Goal: Communication & Community: Answer question/provide support

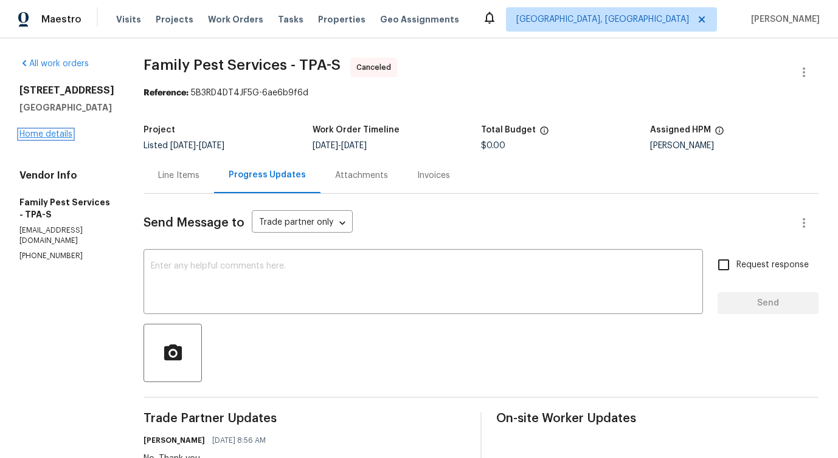
click at [24, 134] on link "Home details" at bounding box center [45, 134] width 53 height 9
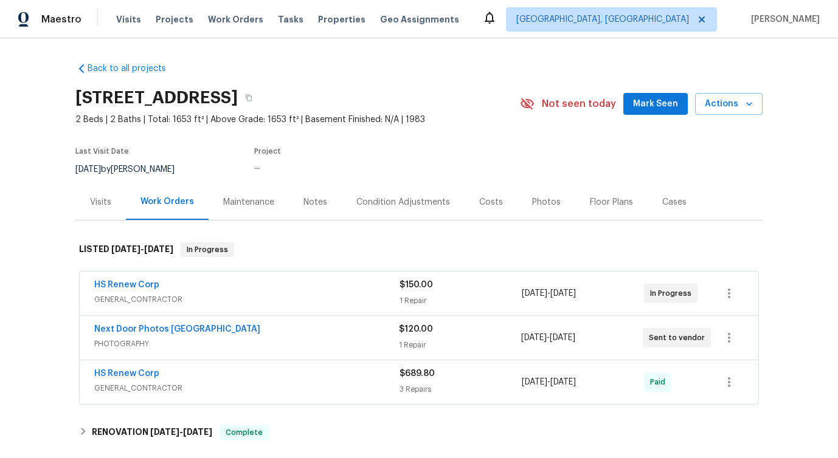
scroll to position [63, 0]
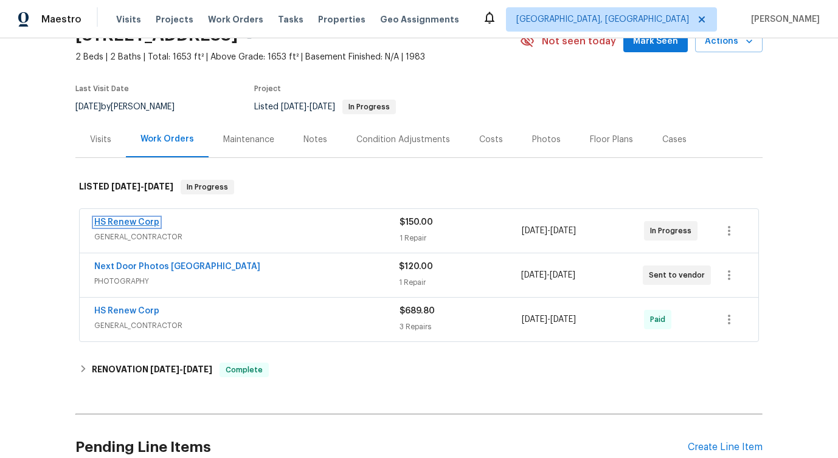
click at [134, 218] on link "HS Renew Corp" at bounding box center [126, 222] width 65 height 9
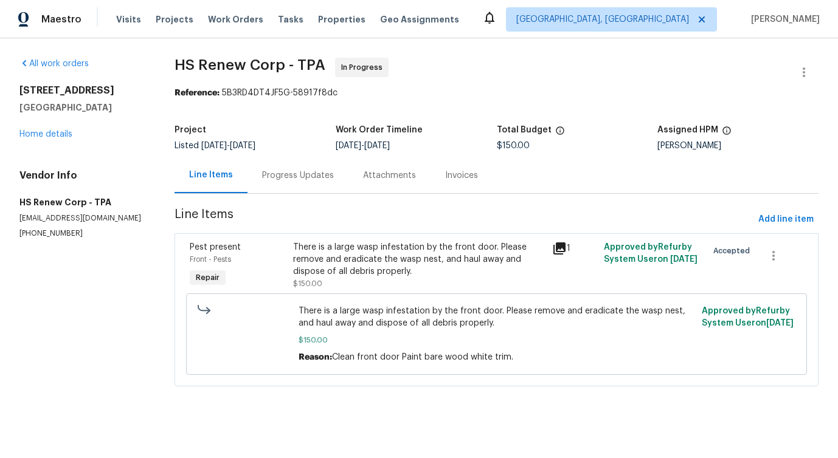
click at [315, 176] on div "Progress Updates" at bounding box center [298, 176] width 72 height 12
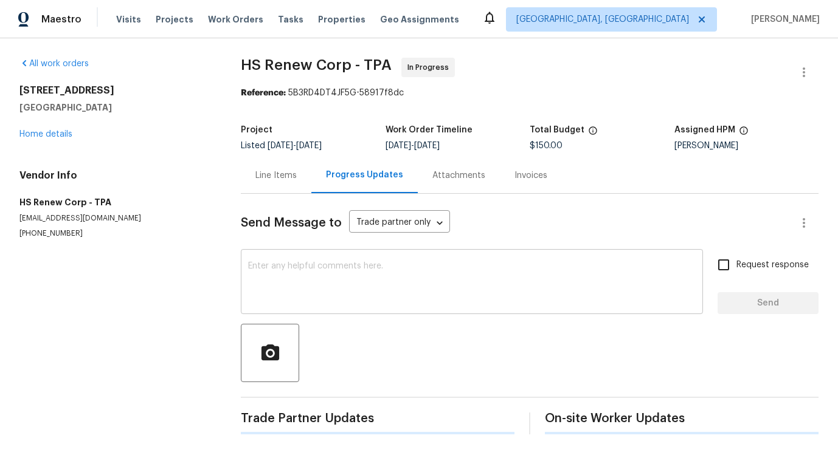
click at [292, 270] on textarea at bounding box center [471, 283] width 447 height 43
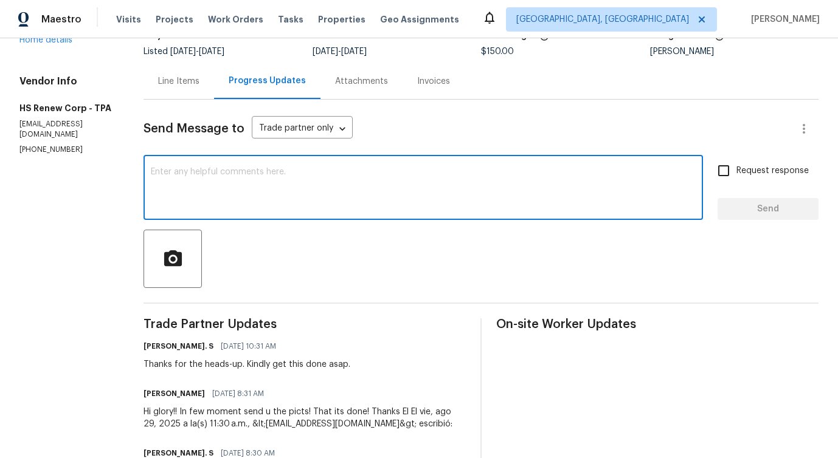
scroll to position [356, 0]
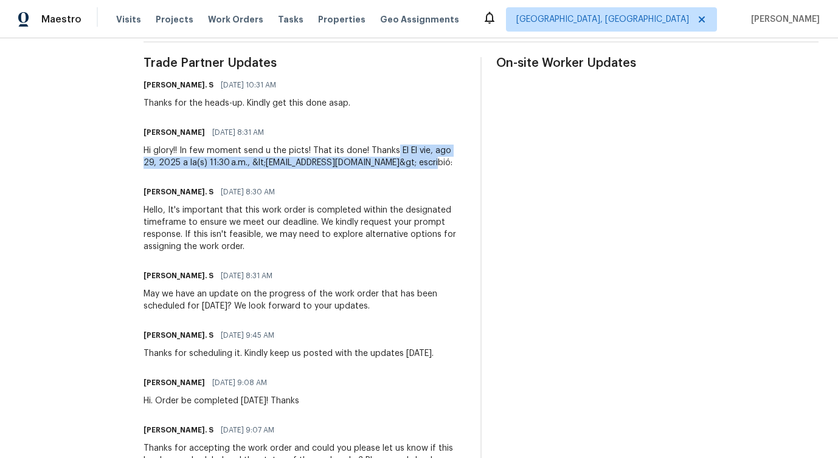
drag, startPoint x: 392, startPoint y: 150, endPoint x: 462, endPoint y: 170, distance: 72.7
click at [462, 170] on div "Trade Partner Updates Glory Joyce. S 08/29/2025 10:31 AM Thanks for the heads-u…" at bounding box center [480, 347] width 675 height 580
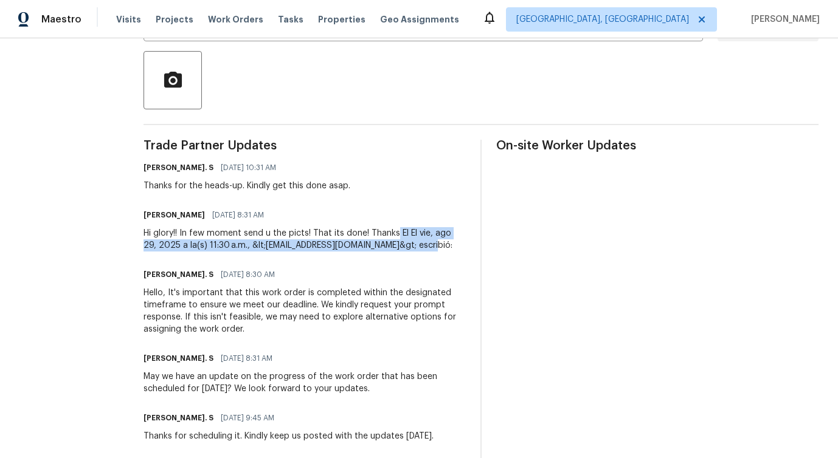
scroll to position [0, 0]
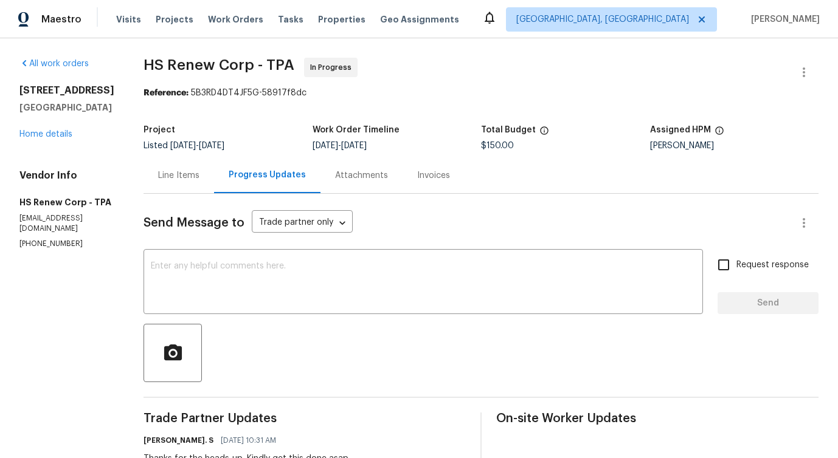
click at [165, 180] on div "Line Items" at bounding box center [178, 176] width 41 height 12
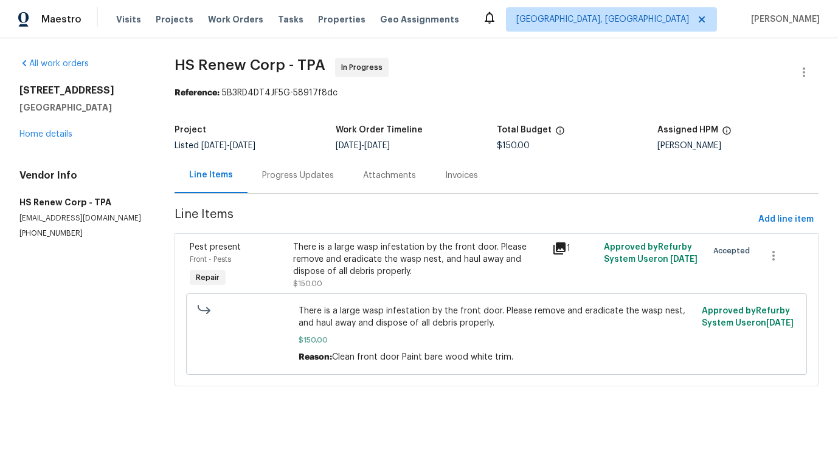
click at [346, 282] on div "There is a large wasp infestation by the front door. Please remove and eradicat…" at bounding box center [418, 265] width 251 height 49
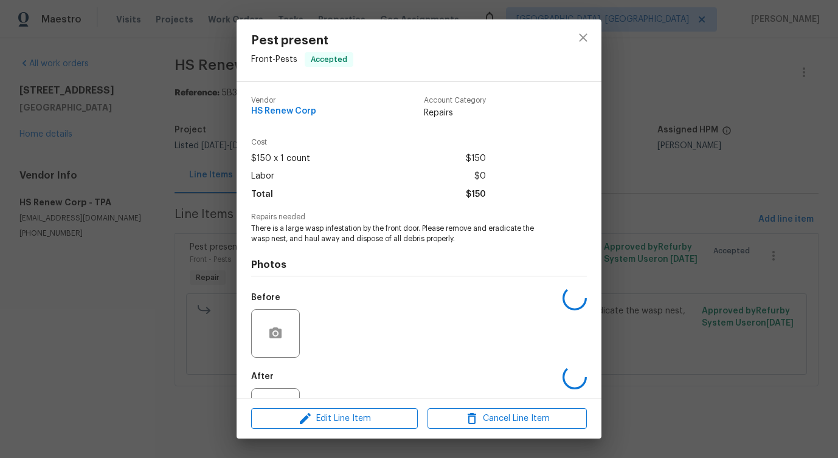
scroll to position [51, 0]
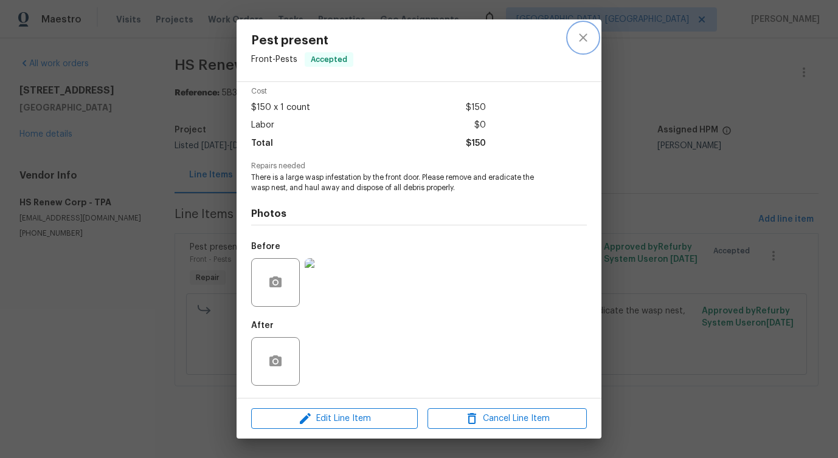
click at [585, 40] on icon "close" at bounding box center [583, 37] width 8 height 8
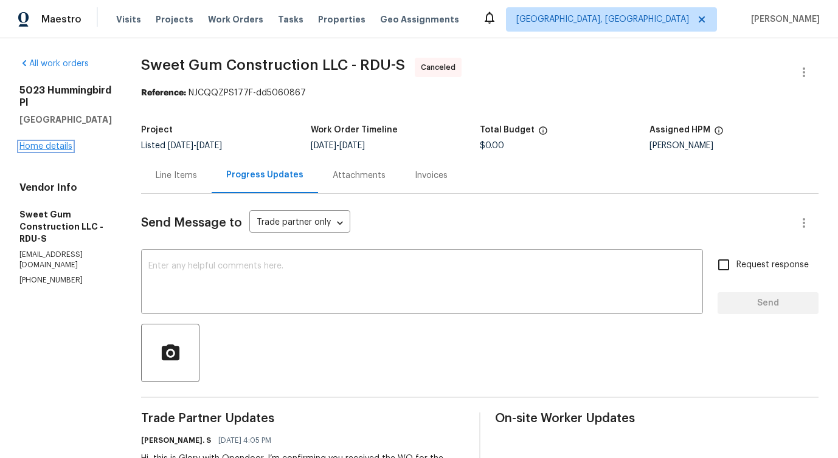
click at [49, 142] on link "Home details" at bounding box center [45, 146] width 53 height 9
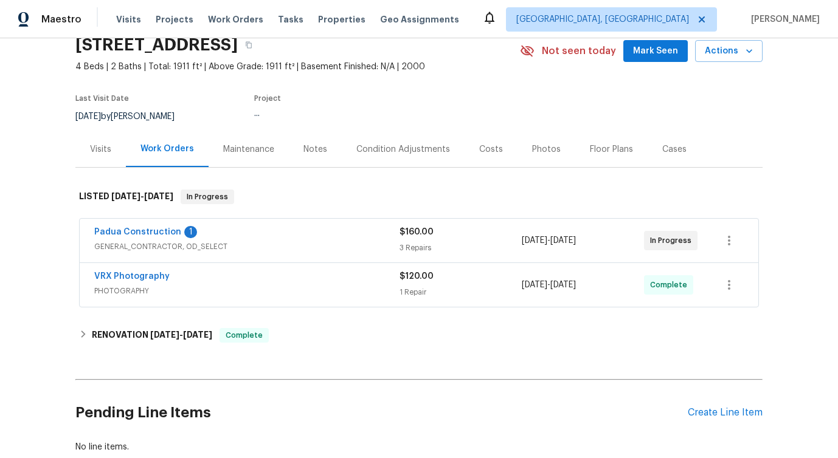
scroll to position [58, 0]
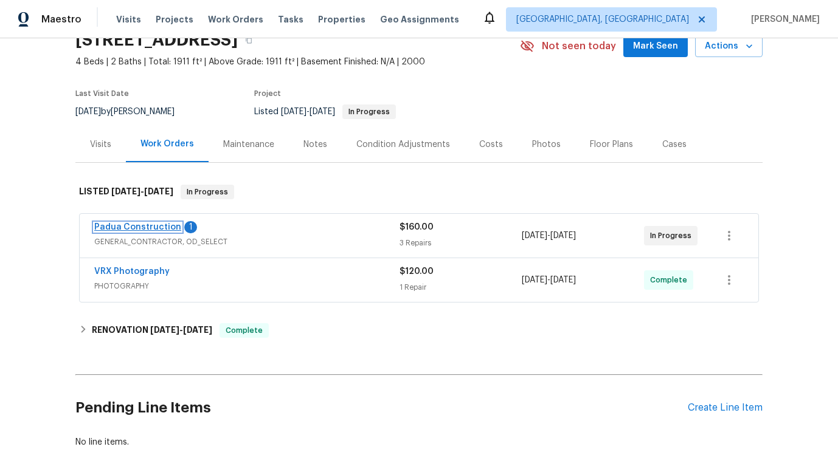
click at [109, 228] on link "Padua Construction" at bounding box center [137, 227] width 87 height 9
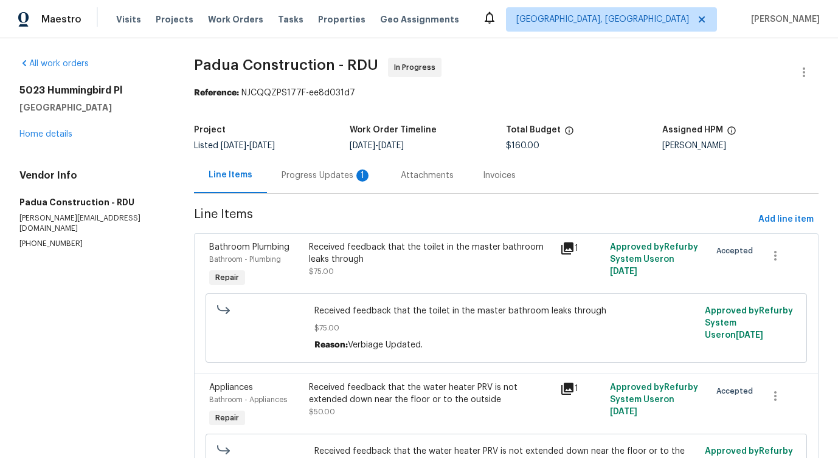
click at [339, 181] on div "Progress Updates 1" at bounding box center [326, 176] width 90 height 12
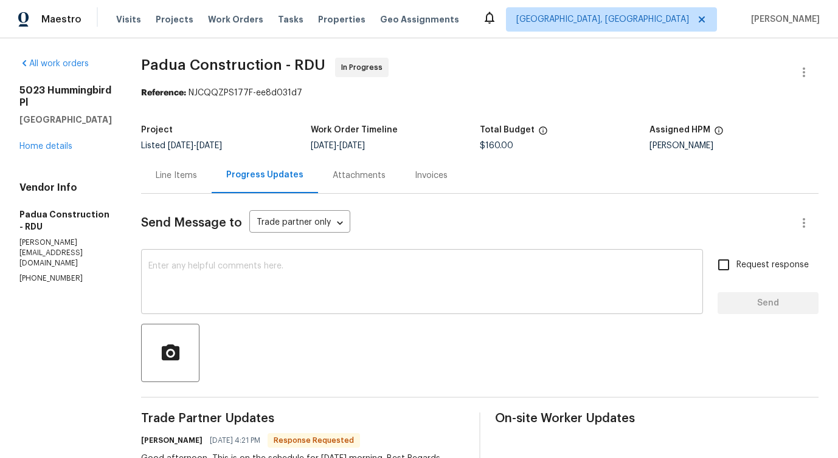
click at [320, 274] on textarea at bounding box center [421, 283] width 547 height 43
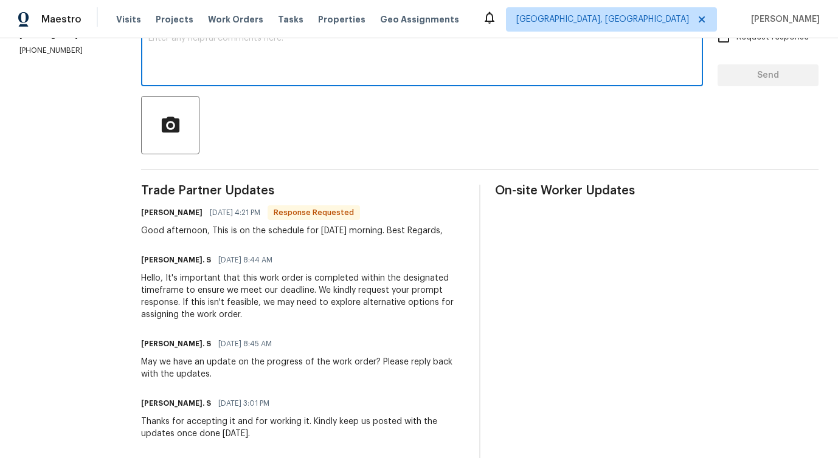
scroll to position [236, 0]
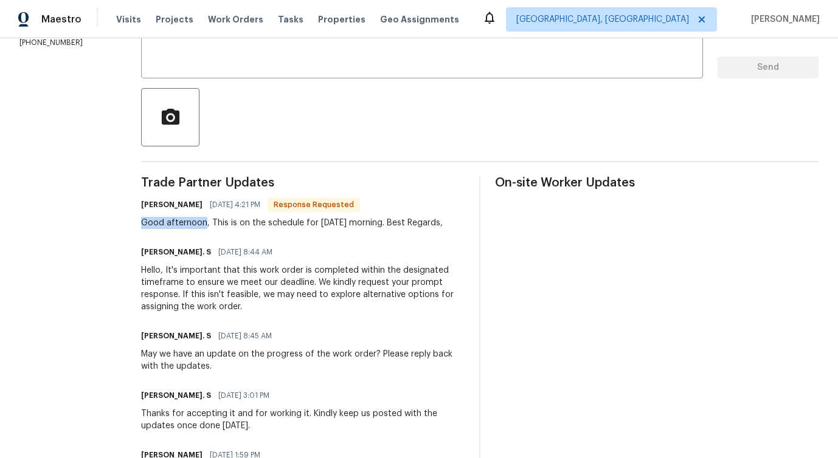
drag, startPoint x: 124, startPoint y: 219, endPoint x: 185, endPoint y: 221, distance: 60.8
click at [185, 221] on div "Good afternoon, This is on the schedule for tomorrow morning. Best Regards," at bounding box center [291, 223] width 301 height 12
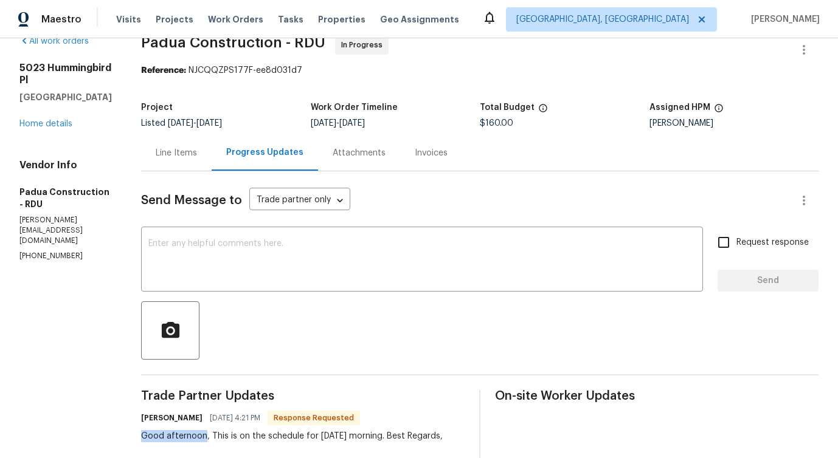
scroll to position [0, 0]
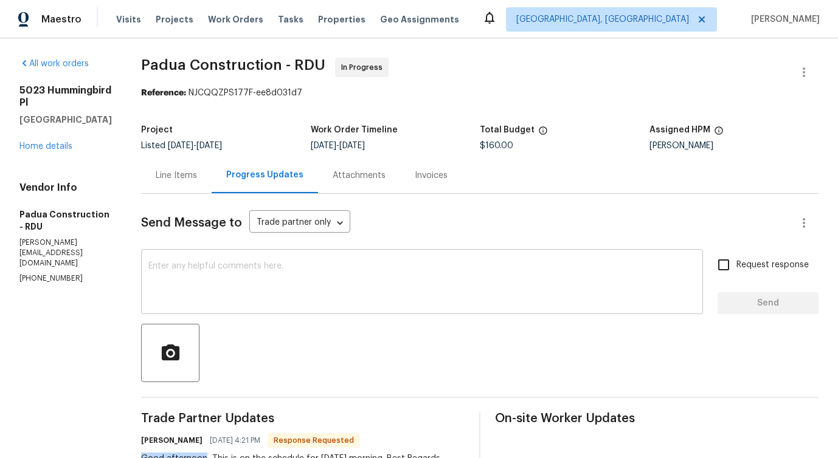
click at [247, 281] on textarea at bounding box center [421, 283] width 547 height 43
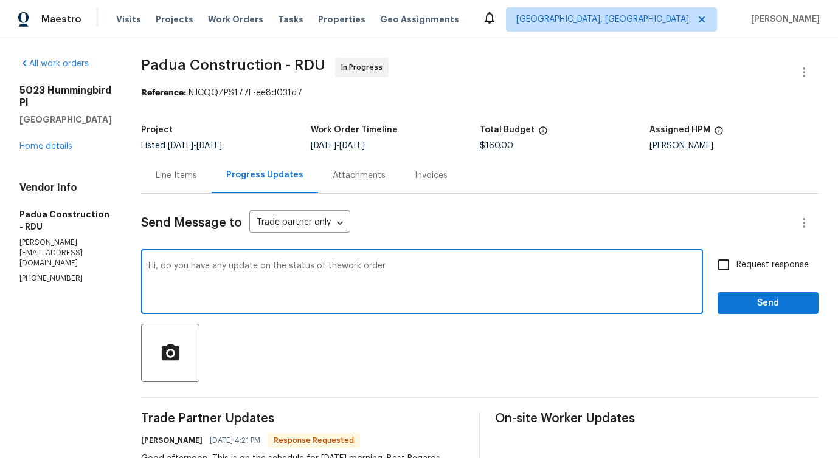
click at [314, 270] on textarea "Hi, do you have any update on the status of thework order" at bounding box center [421, 283] width 547 height 43
click at [316, 267] on textarea "Hi, do you have any update on the status of thework order" at bounding box center [421, 283] width 547 height 43
click at [0, 0] on span "the work" at bounding box center [0, 0] width 0 height 0
click at [0, 0] on span "order" at bounding box center [0, 0] width 0 height 0
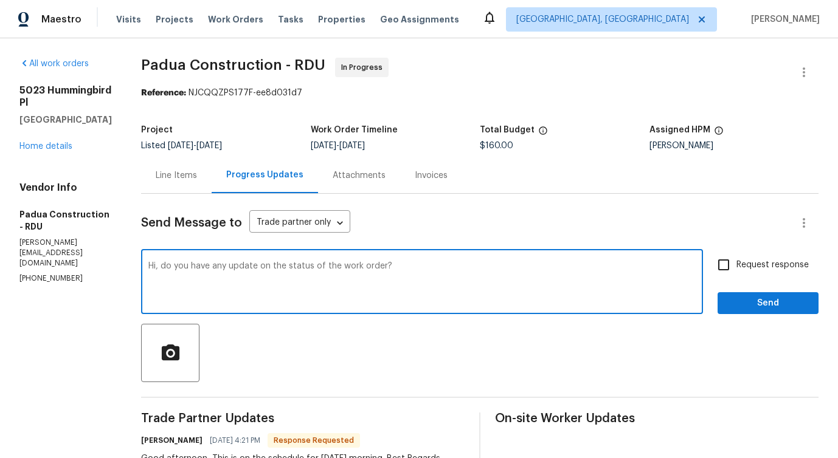
type textarea "Hi, do you have any update on the status of the work order?"
drag, startPoint x: 127, startPoint y: 266, endPoint x: 451, endPoint y: 274, distance: 324.1
click at [451, 274] on div "Hi, do you have any update on the status of the work order? x ​" at bounding box center [422, 283] width 562 height 62
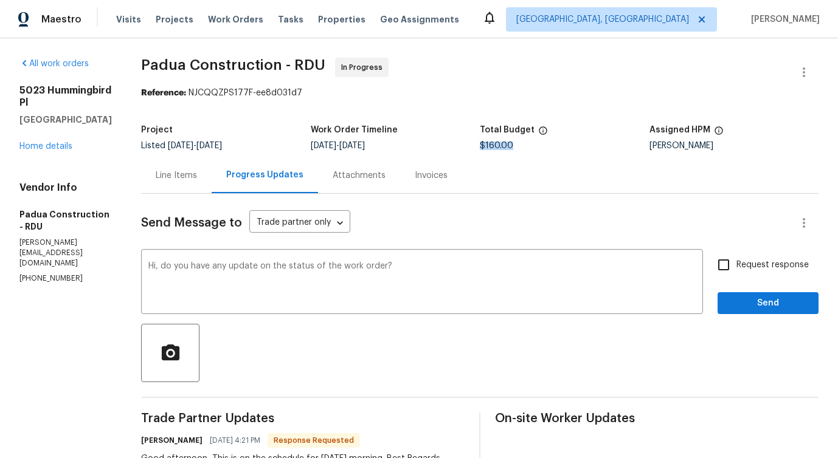
drag, startPoint x: 470, startPoint y: 146, endPoint x: 530, endPoint y: 148, distance: 60.2
click at [530, 148] on div "$160.00" at bounding box center [565, 146] width 170 height 9
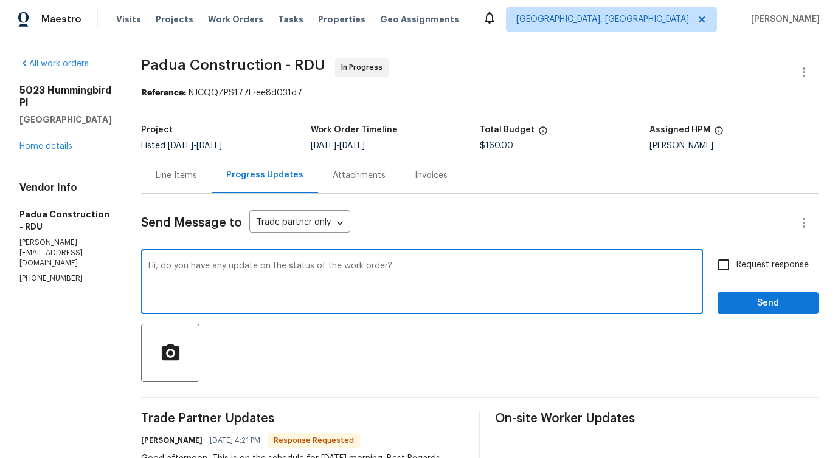
drag, startPoint x: 128, startPoint y: 267, endPoint x: 137, endPoint y: 268, distance: 9.8
click at [141, 268] on div "Hi, do you have any update on the status of the work order? x ​" at bounding box center [422, 283] width 562 height 62
drag, startPoint x: 142, startPoint y: 267, endPoint x: 149, endPoint y: 263, distance: 8.4
click at [149, 263] on textarea "Hi, do you have any update on the status of the work order?" at bounding box center [421, 283] width 547 height 43
click at [148, 266] on textarea "Hi, do you have any update on the status of the work order?" at bounding box center [421, 283] width 547 height 43
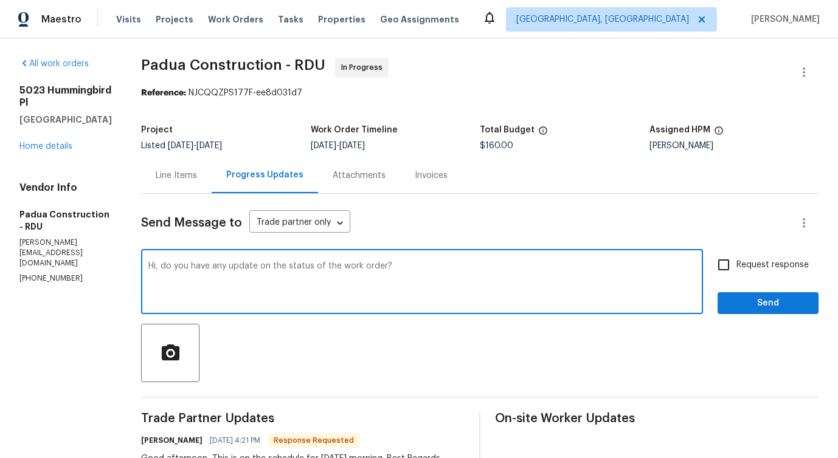
drag, startPoint x: 143, startPoint y: 266, endPoint x: 150, endPoint y: 266, distance: 6.7
click at [150, 266] on textarea "Hi, do you have any update on the status of the work order?" at bounding box center [421, 283] width 547 height 43
drag, startPoint x: 154, startPoint y: 266, endPoint x: 166, endPoint y: 266, distance: 11.6
click at [166, 266] on textarea "Hi, do you have any update on the status of the work order?" at bounding box center [421, 283] width 547 height 43
drag, startPoint x: 173, startPoint y: 266, endPoint x: 188, endPoint y: 266, distance: 15.8
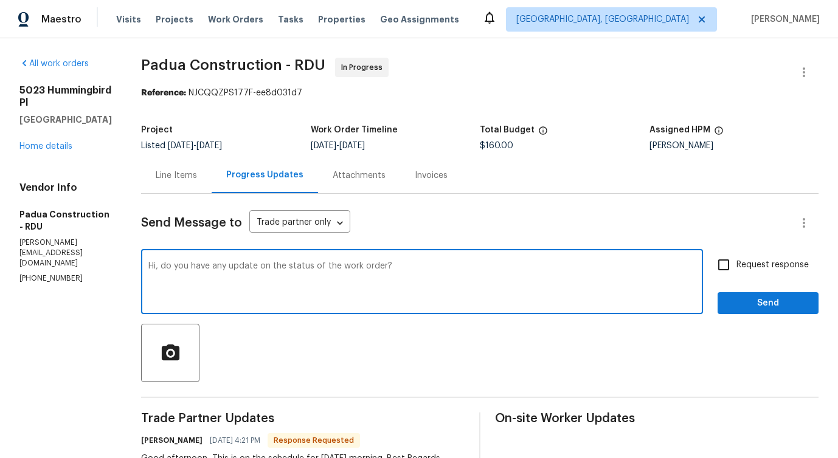
click at [188, 266] on textarea "Hi, do you have any update on the status of the work order?" at bounding box center [421, 283] width 547 height 43
click at [194, 266] on textarea "Hi, do you have any update on the status of the work order?" at bounding box center [421, 283] width 547 height 43
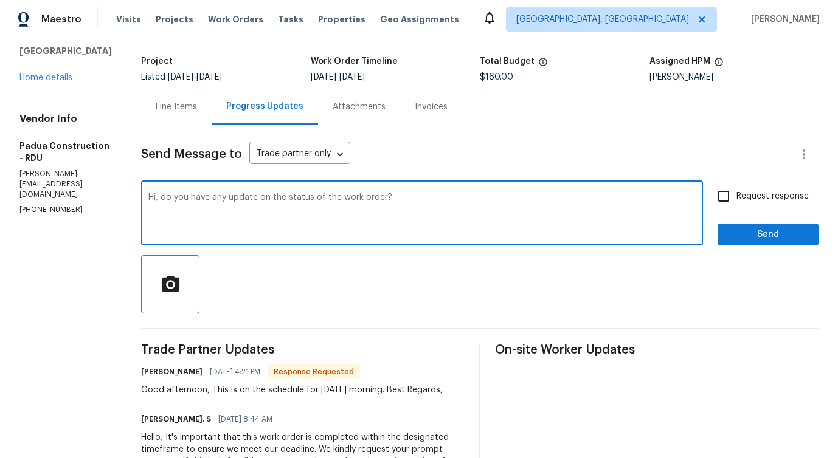
scroll to position [78, 0]
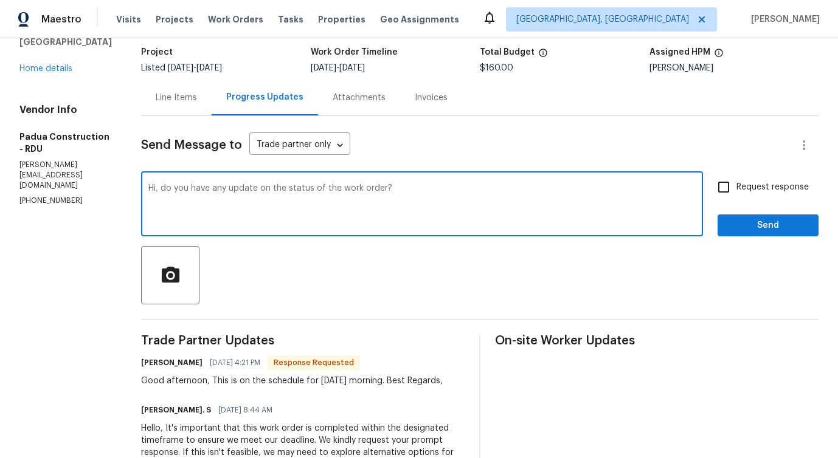
click at [738, 188] on span "Request response" at bounding box center [772, 187] width 72 height 13
click at [736, 188] on input "Request response" at bounding box center [724, 187] width 26 height 26
checkbox input "true"
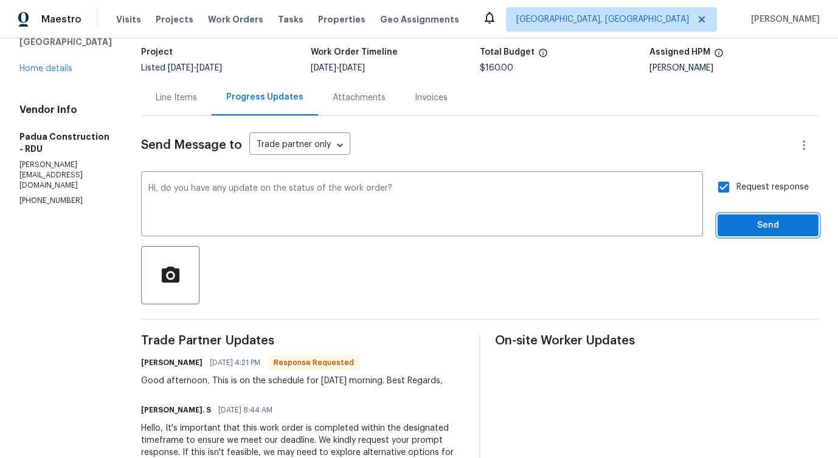
click at [743, 221] on span "Send" at bounding box center [767, 225] width 81 height 15
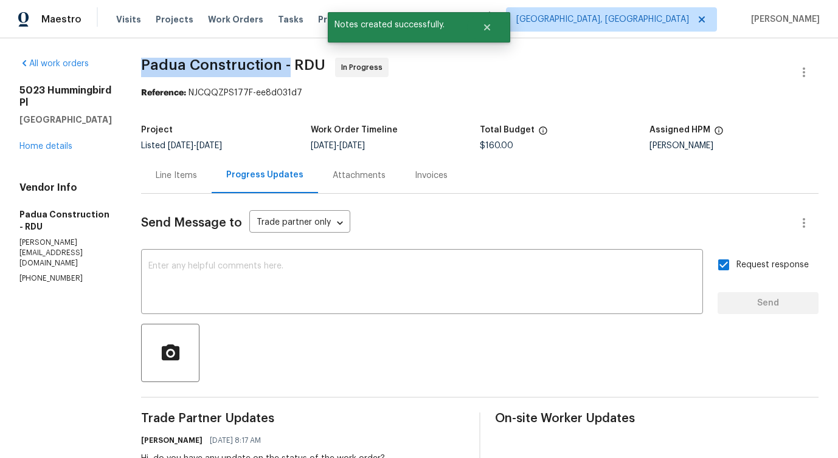
drag, startPoint x: 117, startPoint y: 59, endPoint x: 268, endPoint y: 63, distance: 151.4
copy span "Padua Construction -"
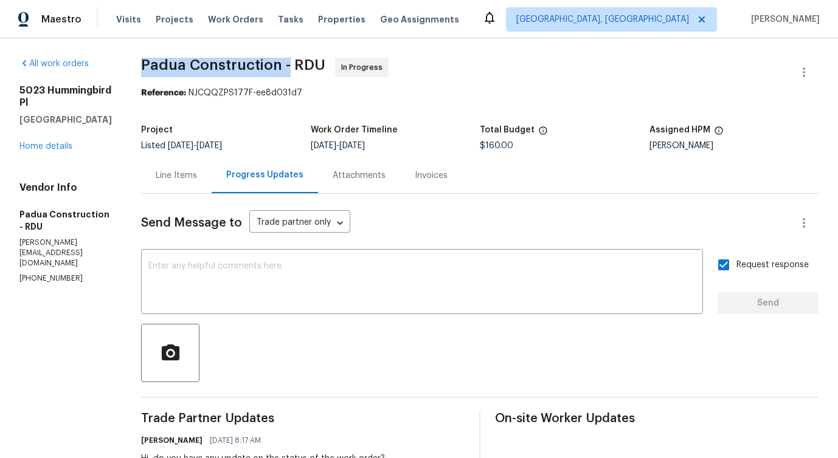
drag, startPoint x: 121, startPoint y: 65, endPoint x: 269, endPoint y: 65, distance: 148.3
click at [269, 65] on span "Padua Construction - RDU" at bounding box center [233, 65] width 184 height 15
copy span "Padua Construction -"
click at [52, 151] on link "Home details" at bounding box center [45, 146] width 53 height 9
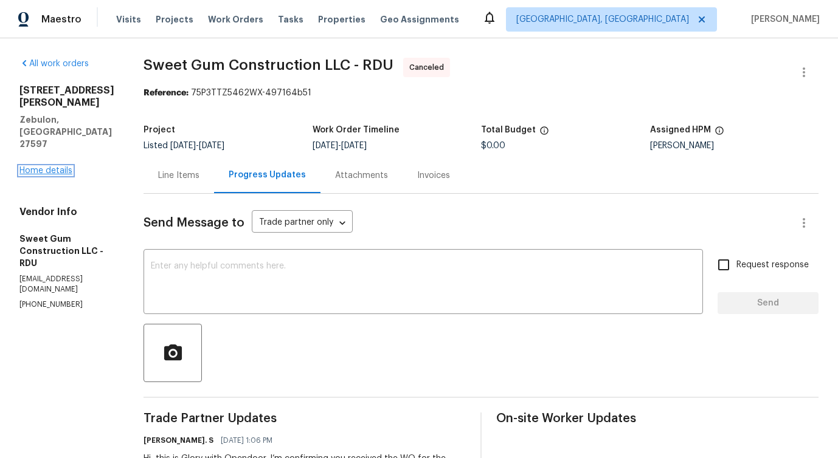
click at [55, 167] on link "Home details" at bounding box center [45, 171] width 53 height 9
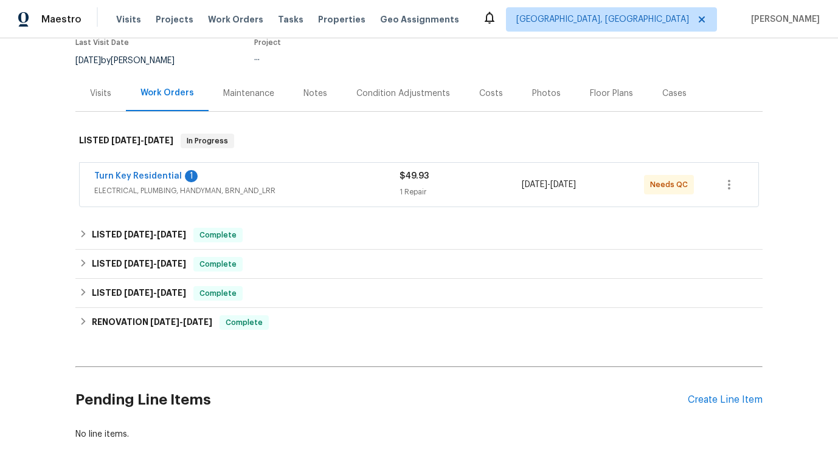
scroll to position [132, 0]
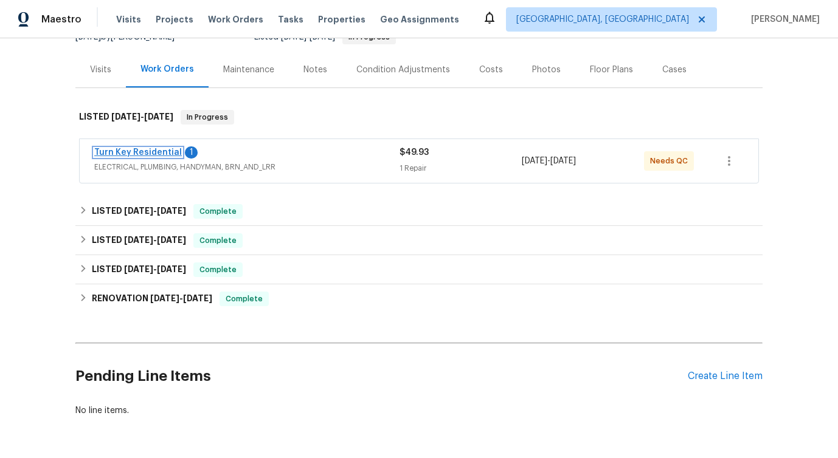
click at [156, 148] on link "Turn Key Residential" at bounding box center [138, 152] width 88 height 9
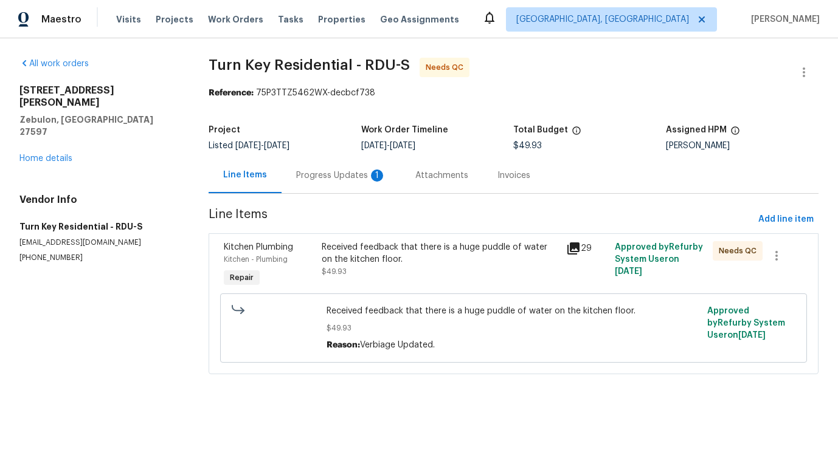
click at [319, 180] on div "Progress Updates 1" at bounding box center [341, 176] width 90 height 12
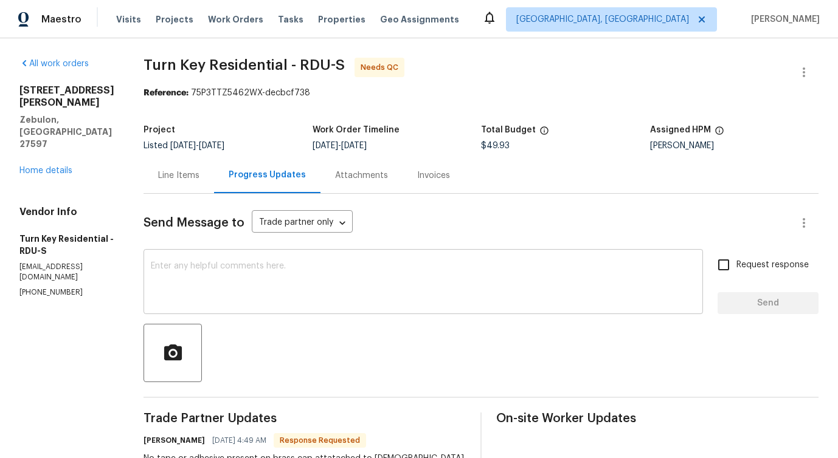
click at [298, 286] on textarea at bounding box center [423, 283] width 545 height 43
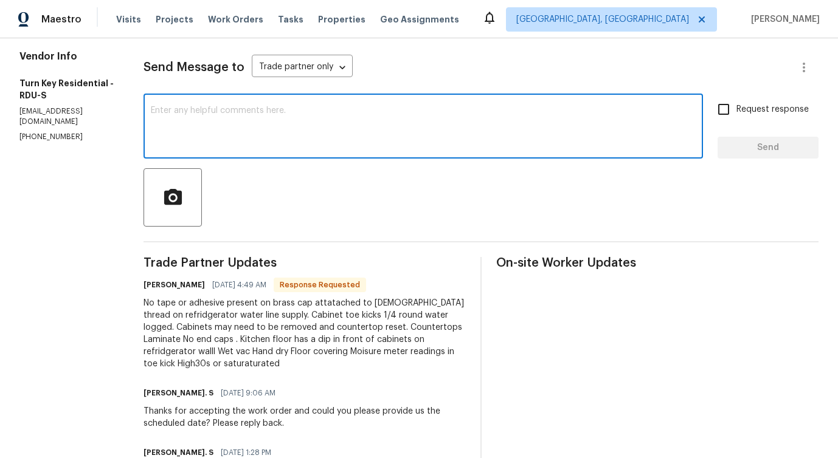
scroll to position [188, 0]
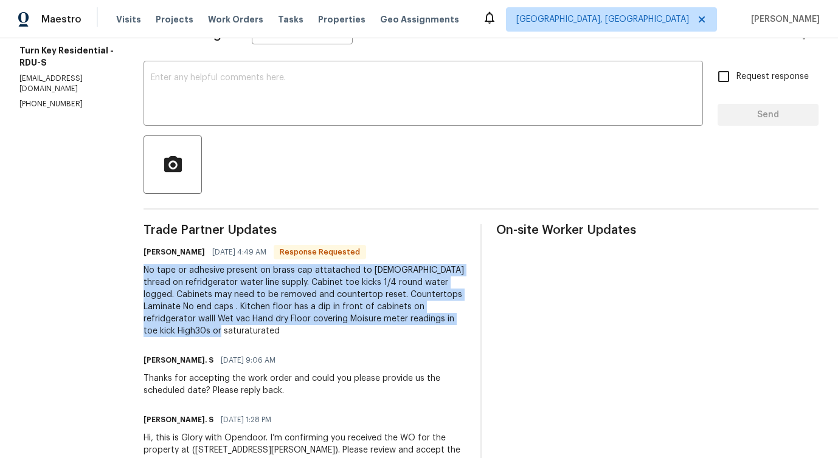
drag, startPoint x: 170, startPoint y: 267, endPoint x: 334, endPoint y: 339, distance: 179.1
click at [334, 339] on div "All work orders 1413 Chamblee Rd Zebulon, NC 27597 Home details Vendor Info Tur…" at bounding box center [419, 194] width 838 height 689
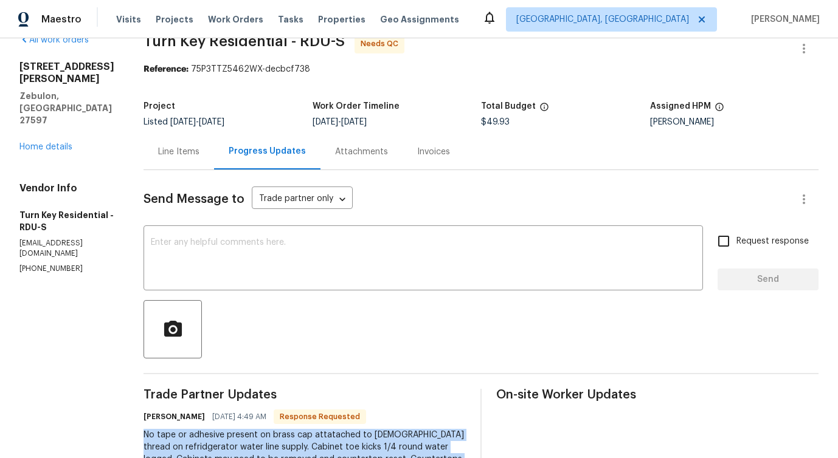
scroll to position [0, 0]
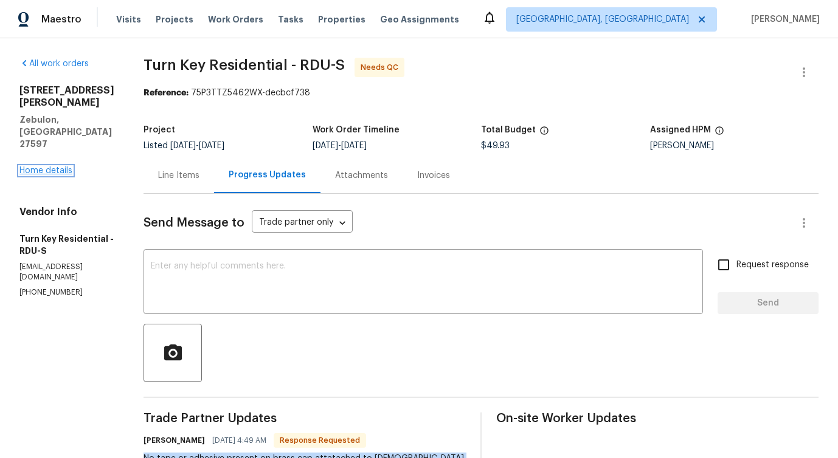
click at [48, 167] on link "Home details" at bounding box center [45, 171] width 53 height 9
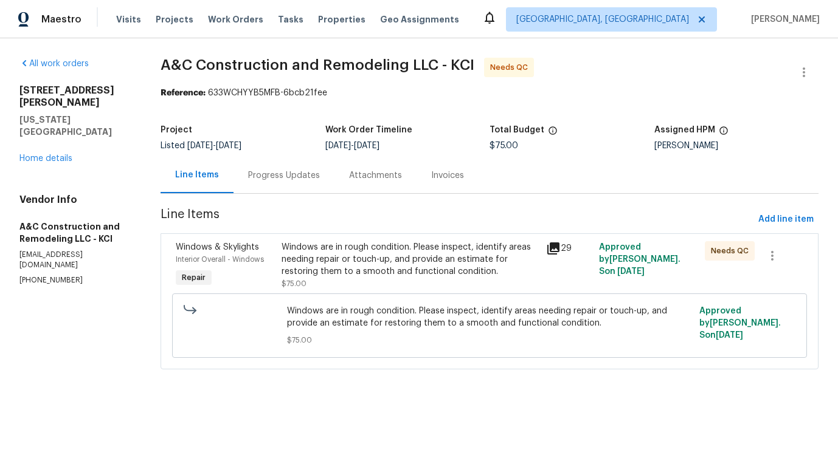
click at [301, 178] on div "Progress Updates" at bounding box center [284, 176] width 72 height 12
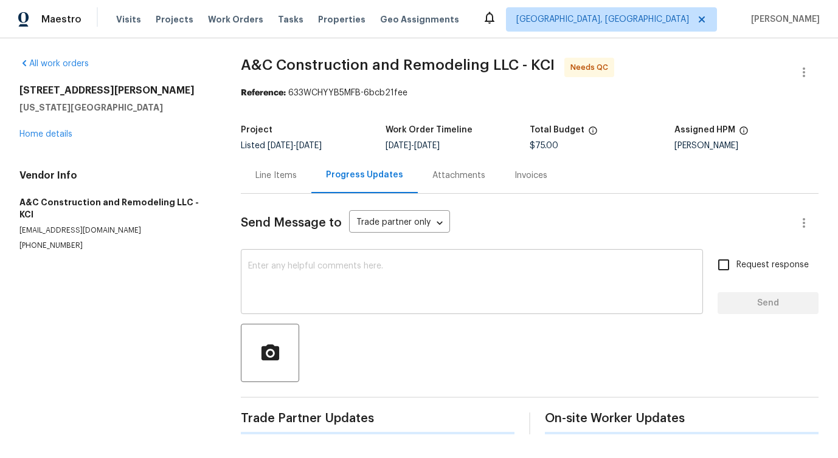
click at [326, 312] on div "x ​" at bounding box center [472, 283] width 462 height 62
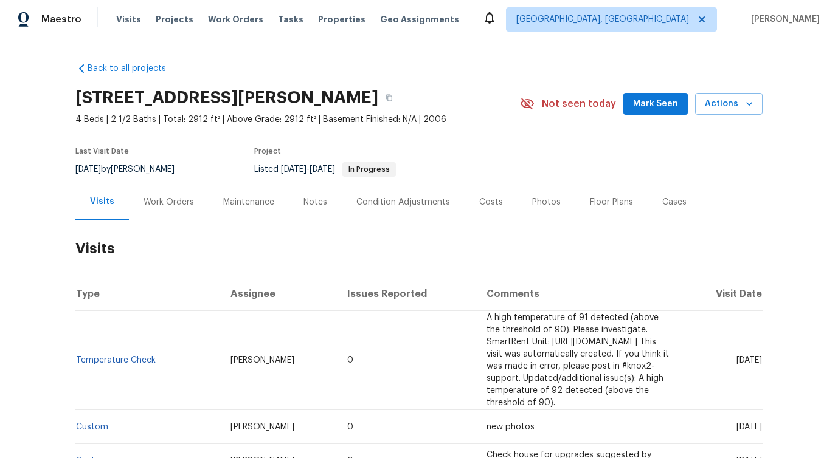
click at [174, 199] on div "Work Orders" at bounding box center [168, 202] width 50 height 12
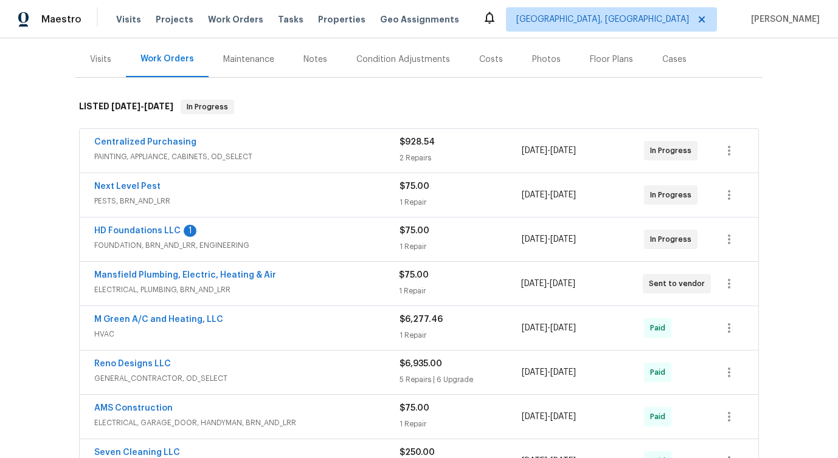
scroll to position [142, 0]
click at [343, 273] on div "Mansfield Plumbing, Electric, Heating & Air" at bounding box center [246, 277] width 305 height 15
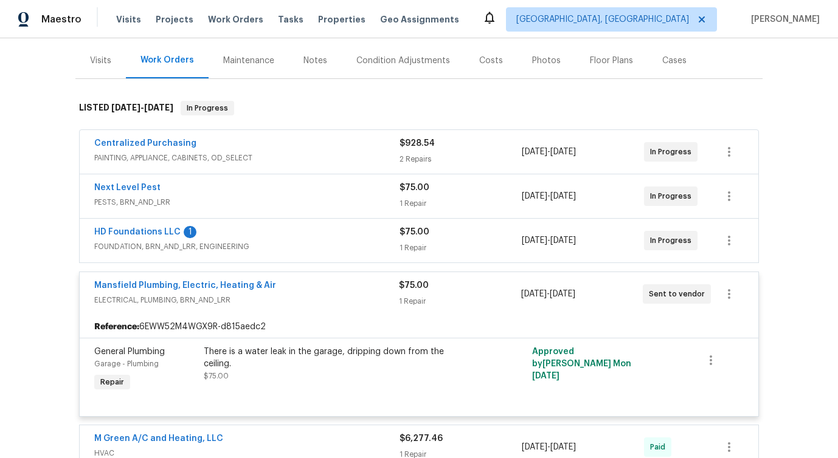
click at [340, 230] on div "HD Foundations LLC 1" at bounding box center [246, 233] width 305 height 15
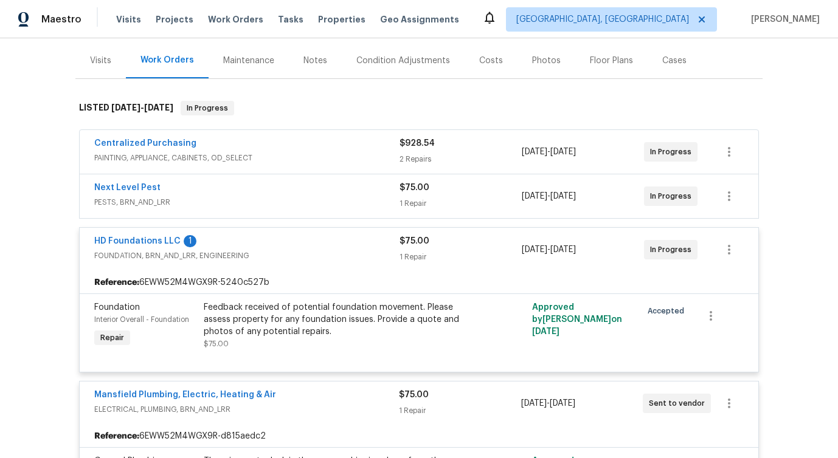
click at [340, 195] on div "Next Level Pest" at bounding box center [246, 189] width 305 height 15
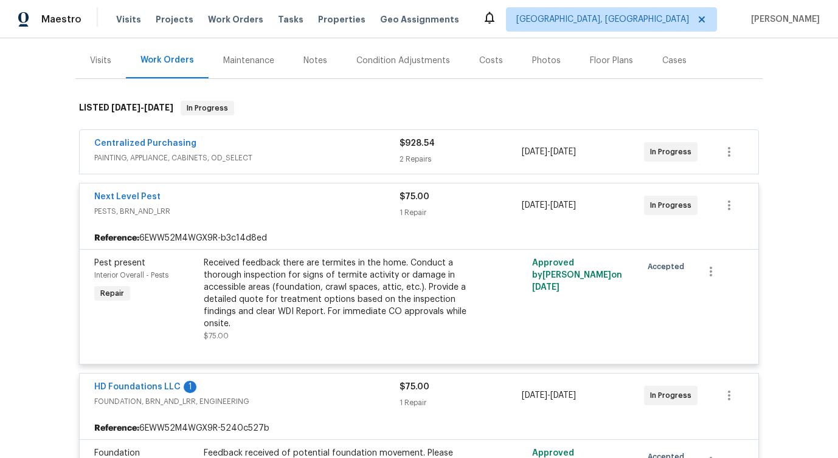
click at [340, 148] on div "Centralized Purchasing" at bounding box center [246, 144] width 305 height 15
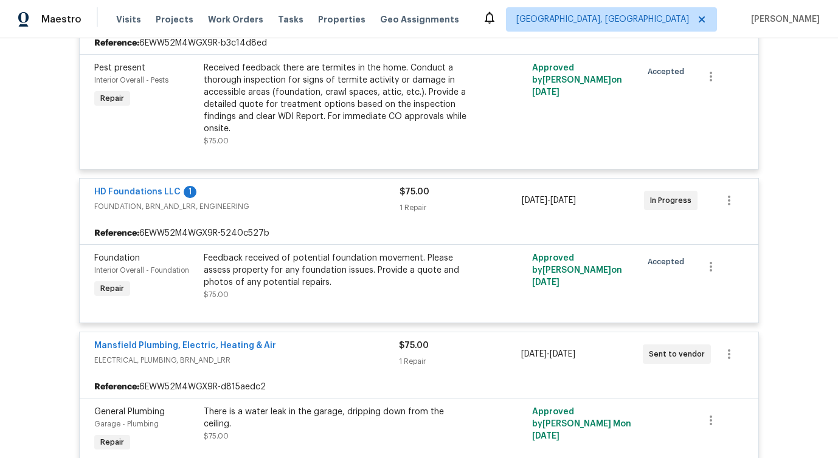
scroll to position [1120, 0]
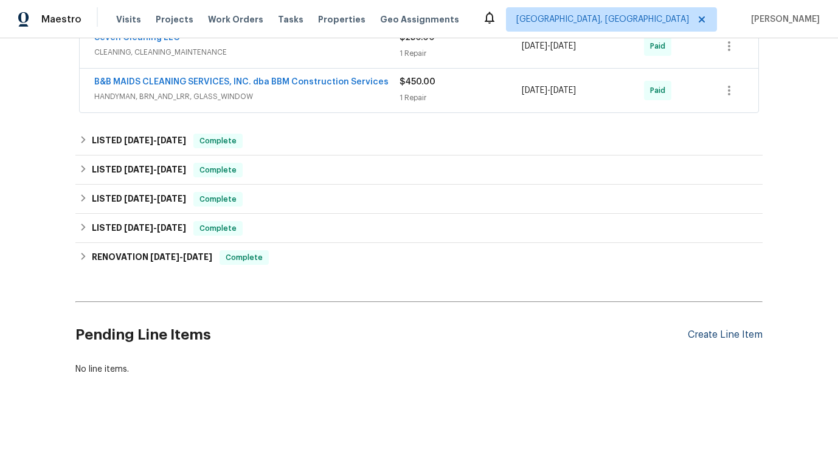
click at [739, 339] on div "Create Line Item" at bounding box center [724, 335] width 75 height 12
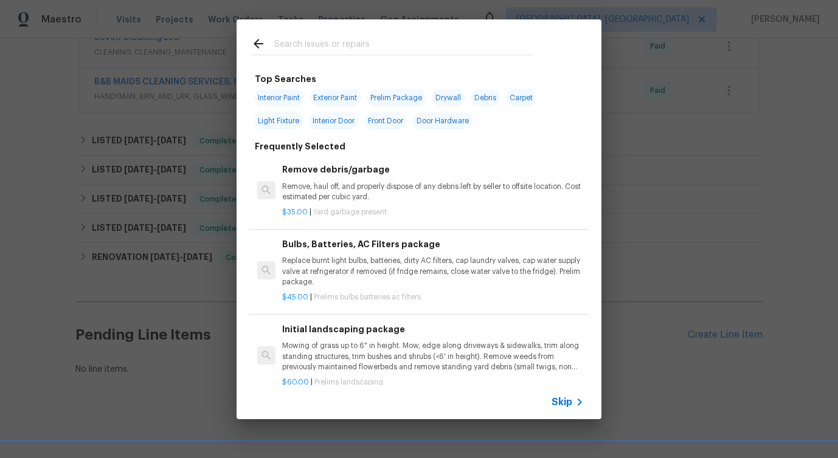
click at [260, 47] on icon at bounding box center [258, 43] width 15 height 15
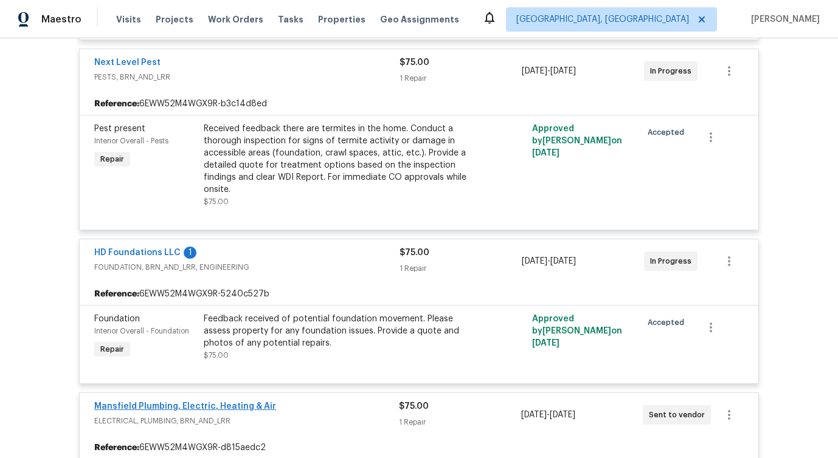
scroll to position [560, 0]
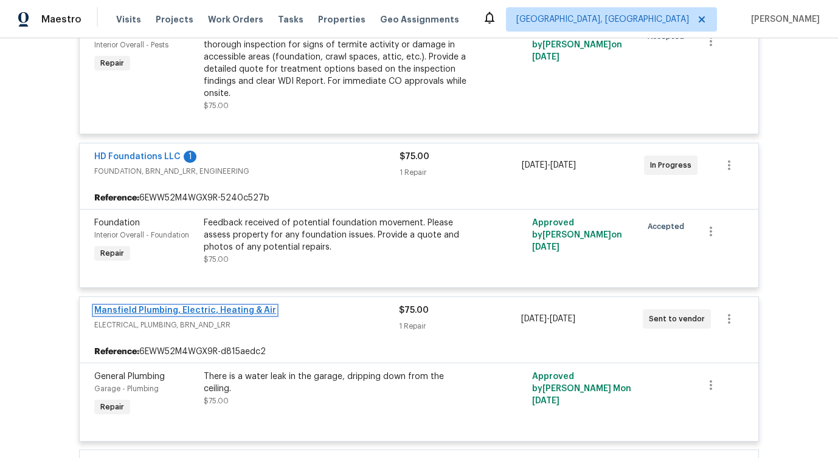
click at [159, 308] on link "Mansfield Plumbing, Electric, Heating & Air" at bounding box center [185, 310] width 182 height 9
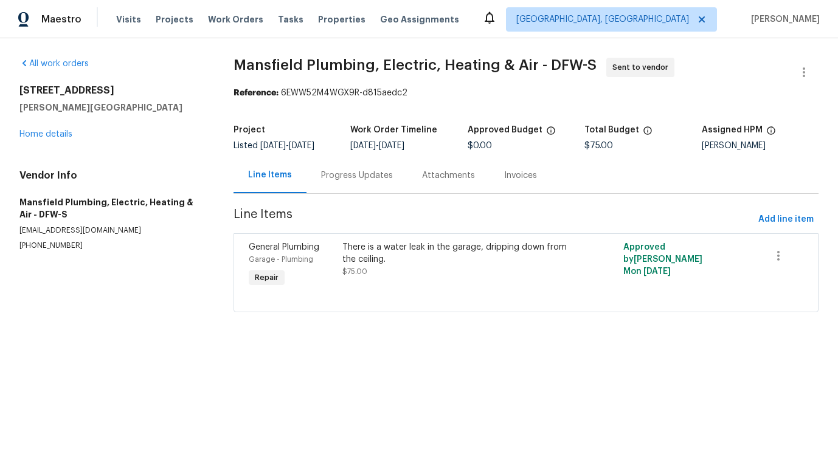
click at [354, 174] on div "Progress Updates" at bounding box center [357, 176] width 72 height 12
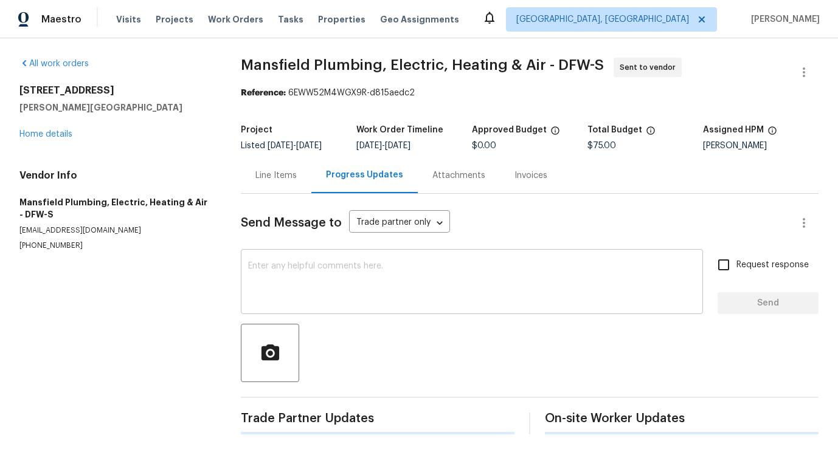
click at [318, 267] on textarea at bounding box center [471, 283] width 447 height 43
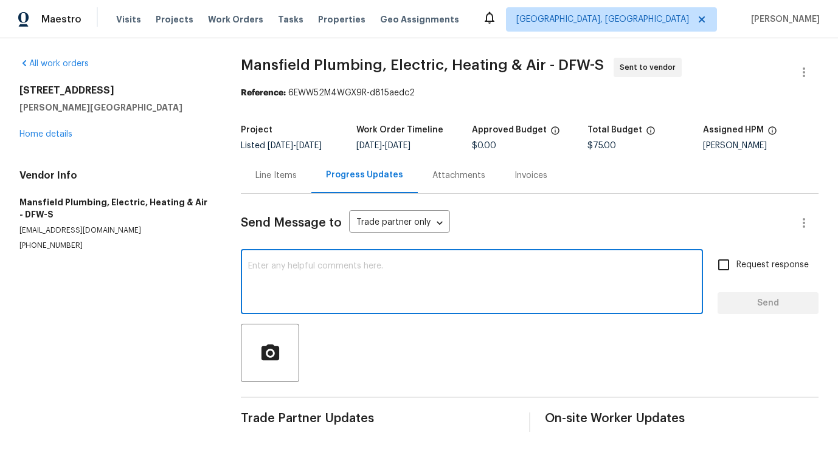
paste textarea "Hi, this is Pavithra with Opendoor. I’m confirming you received the WO for the …"
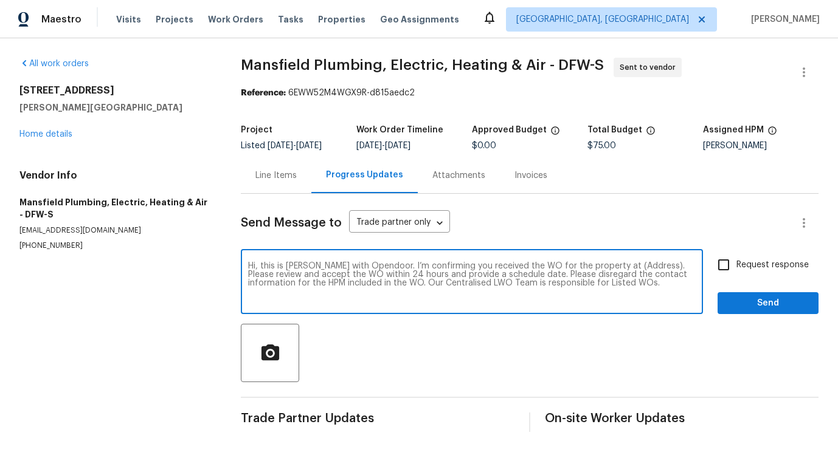
click at [610, 266] on textarea "Hi, this is Pavithra with Opendoor. I’m confirming you received the WO for the …" at bounding box center [471, 283] width 447 height 43
paste textarea "101 Greenfield Trl, Forney, TX 75126"
type textarea "Hi, this is Pavithra with Opendoor. I’m confirming you received the WO for the …"
click at [751, 263] on span "Request response" at bounding box center [772, 265] width 72 height 13
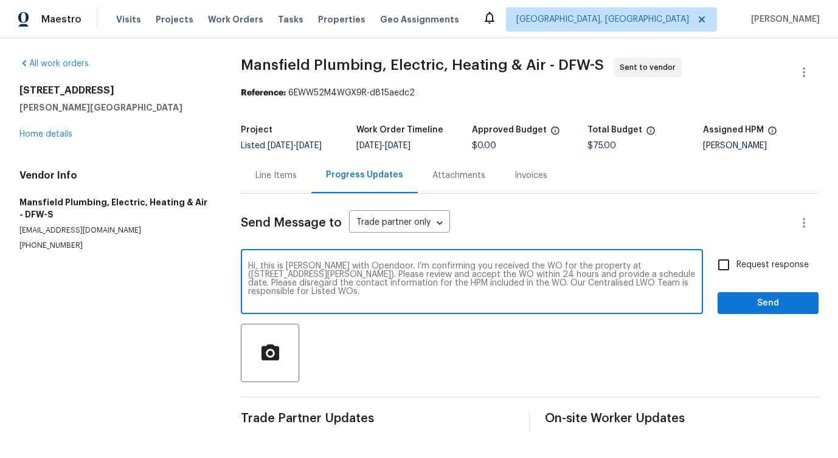
click at [736, 263] on input "Request response" at bounding box center [724, 265] width 26 height 26
checkbox input "true"
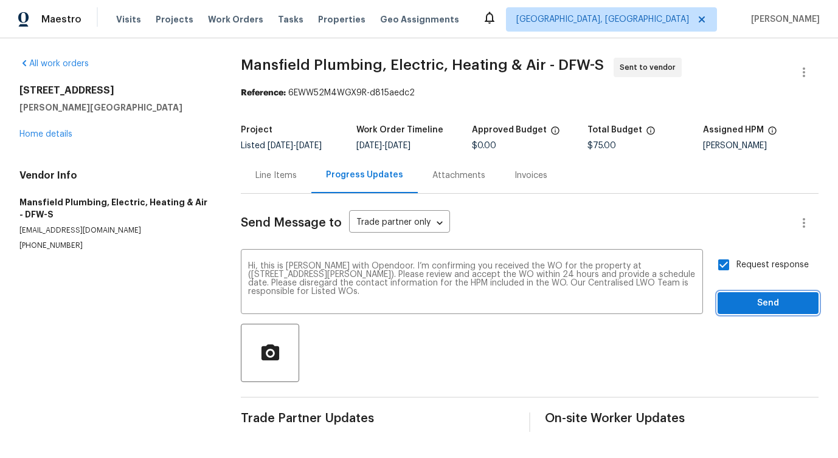
click at [748, 305] on span "Send" at bounding box center [767, 303] width 81 height 15
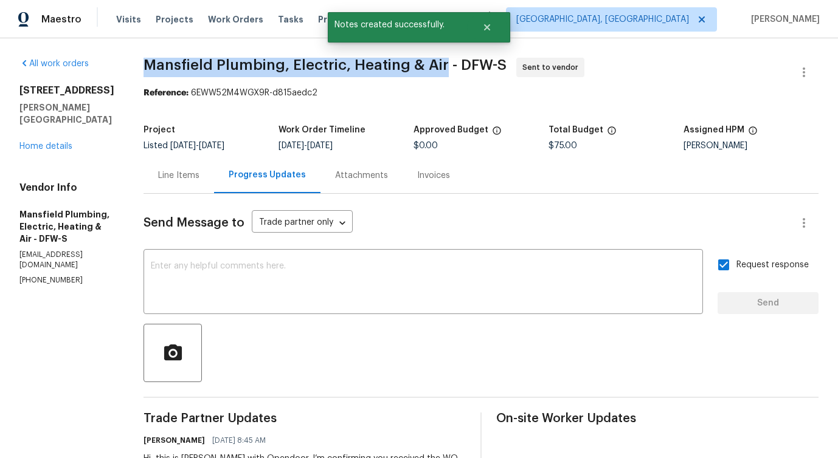
drag, startPoint x: 179, startPoint y: 60, endPoint x: 481, endPoint y: 63, distance: 302.1
click at [481, 63] on div "All work orders 101 Greenfield Trl Forney, TX 75126 Home details Vendor Info Ma…" at bounding box center [419, 292] width 838 height 509
copy span "Mansfield Plumbing, Electric, Heating & Air"
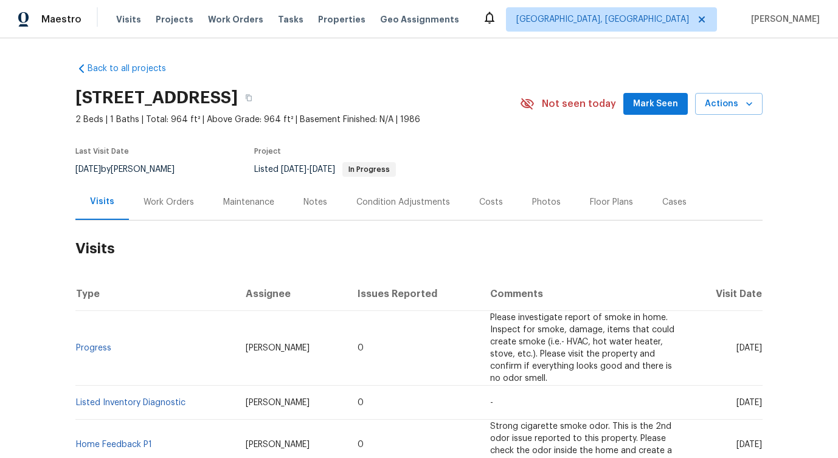
click at [182, 215] on div "Work Orders" at bounding box center [169, 202] width 80 height 36
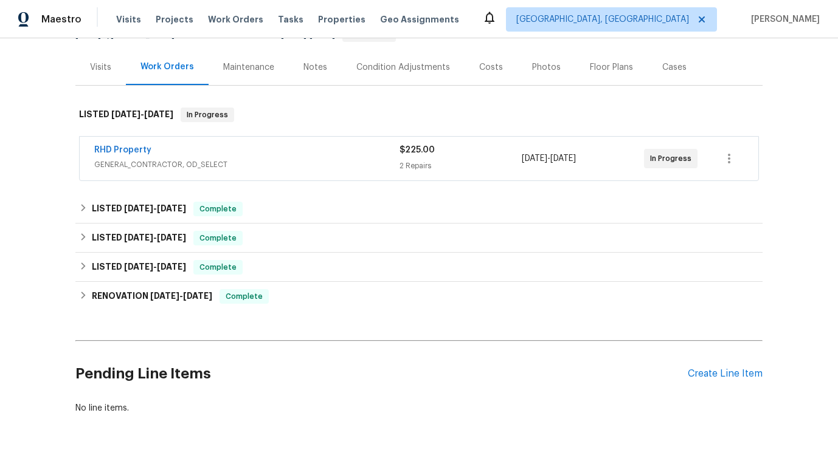
scroll to position [140, 0]
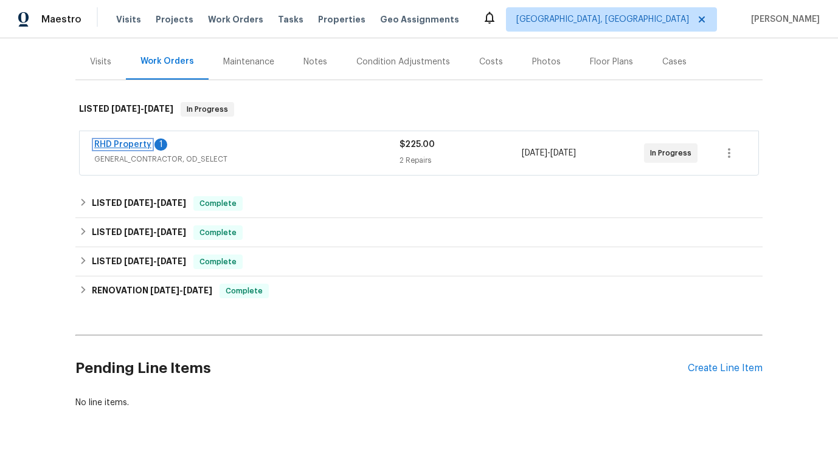
click at [110, 145] on link "RHD Property" at bounding box center [122, 144] width 57 height 9
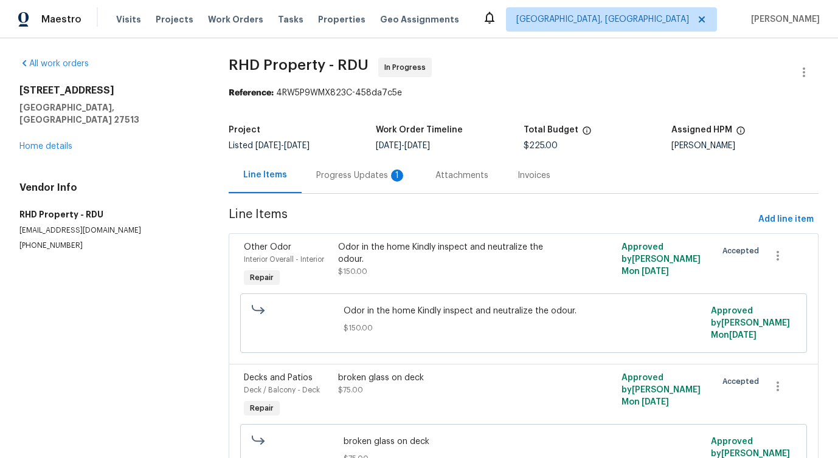
click at [361, 189] on div "Progress Updates 1" at bounding box center [360, 175] width 119 height 36
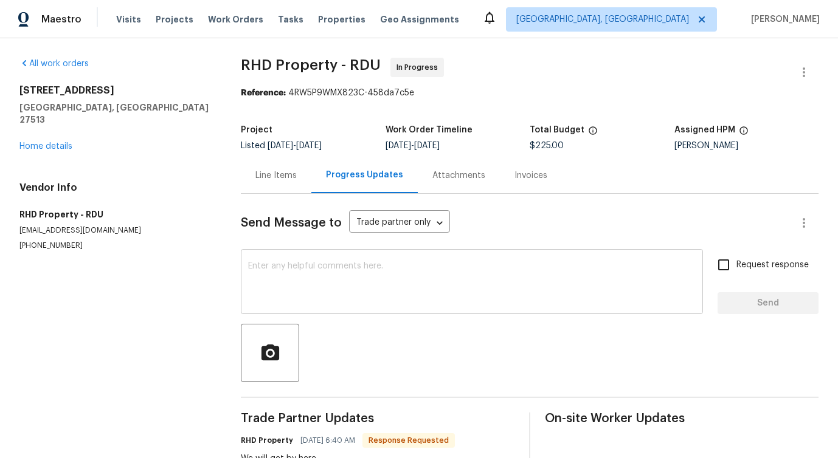
click at [368, 270] on textarea at bounding box center [471, 283] width 447 height 43
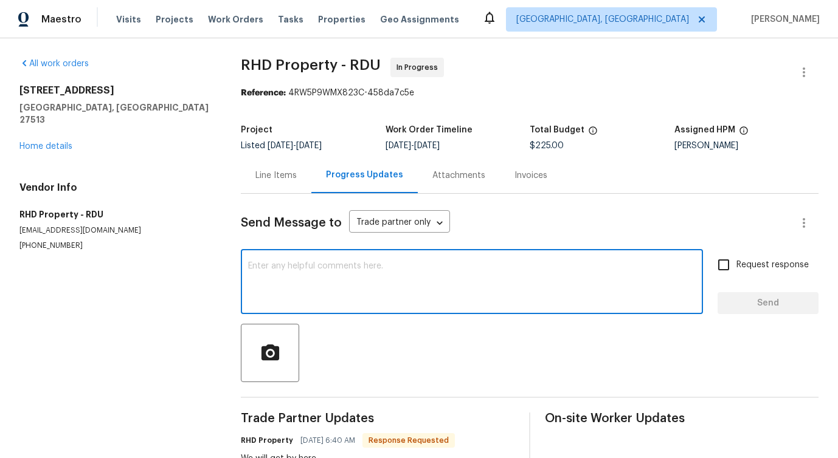
paste textarea "Hi, this is Pavithra with Opendoor. I’m confirming you received the WO for the …"
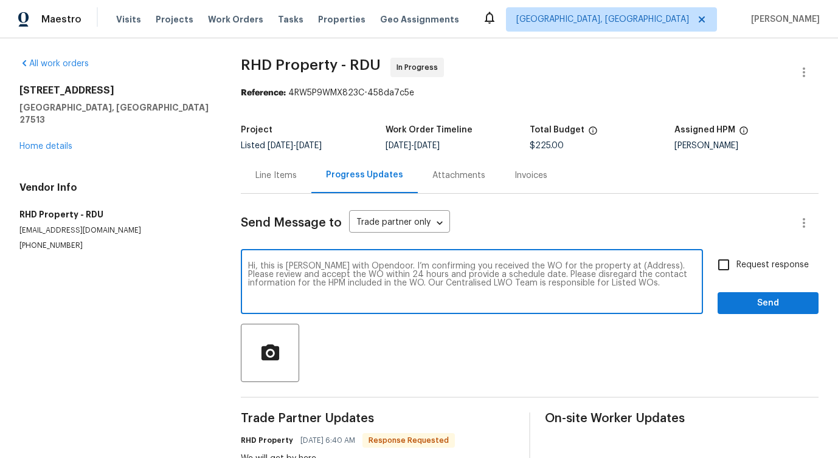
click at [619, 268] on textarea "Hi, this is Pavithra with Opendoor. I’m confirming you received the WO for the …" at bounding box center [471, 283] width 447 height 43
paste textarea "501 Gooseneck Dr Unit B6, Cary, NC 27513"
type textarea "Hi, this is Pavithra with Opendoor. I’m confirming you received the WO for the …"
click at [737, 266] on span "Request response" at bounding box center [772, 265] width 72 height 13
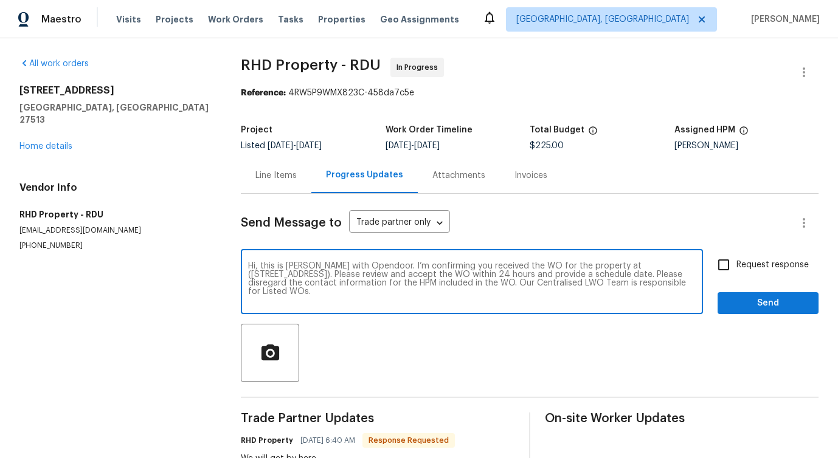
click at [736, 266] on input "Request response" at bounding box center [724, 265] width 26 height 26
checkbox input "true"
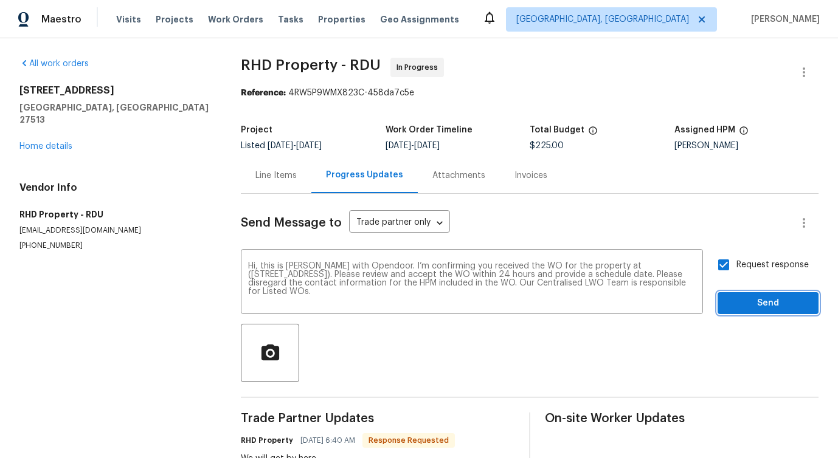
click at [745, 298] on span "Send" at bounding box center [767, 303] width 81 height 15
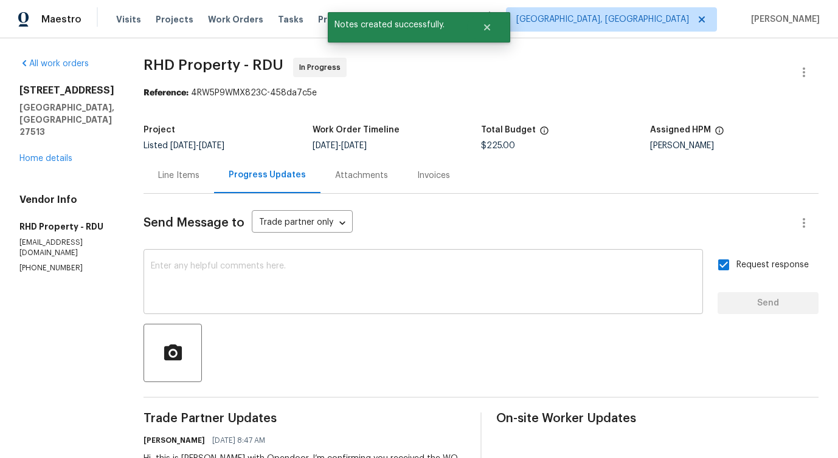
click at [362, 277] on textarea at bounding box center [423, 283] width 545 height 43
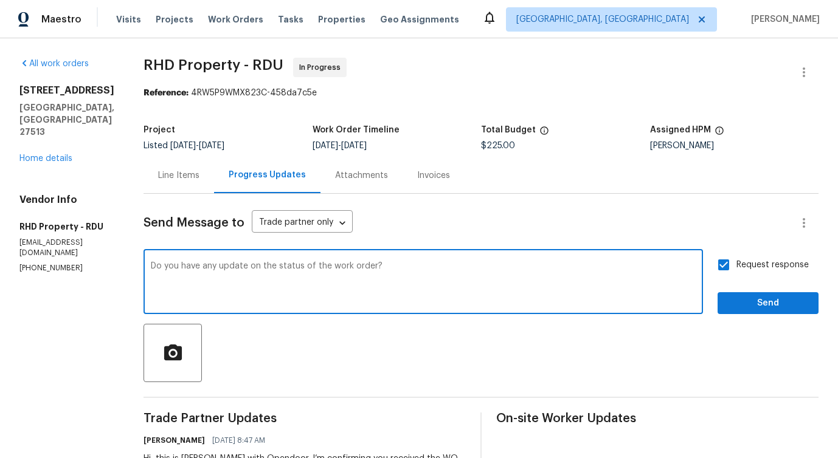
type textarea "Do you have any update on the status of the work order?"
click at [741, 309] on span "Send" at bounding box center [767, 303] width 81 height 15
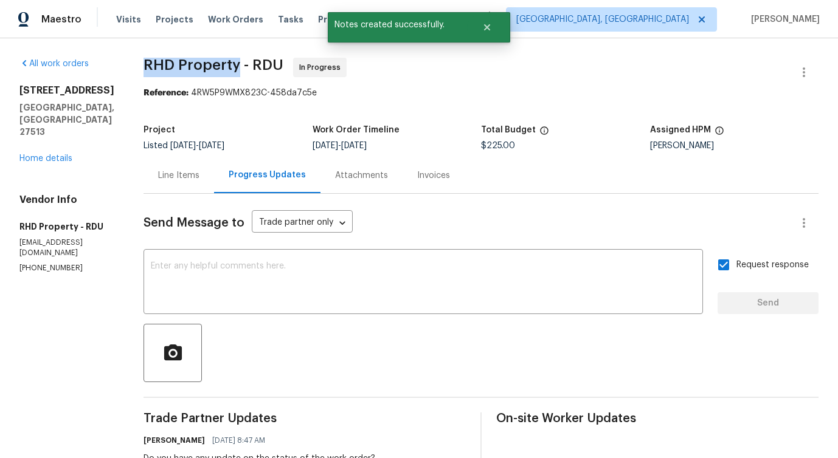
drag, startPoint x: 156, startPoint y: 64, endPoint x: 254, endPoint y: 66, distance: 98.5
click at [254, 66] on div "All work orders 501 Gooseneck Dr Unit B6 Cary, NC 27513 Home details Vendor Inf…" at bounding box center [419, 340] width 838 height 604
copy span "RHD Property"
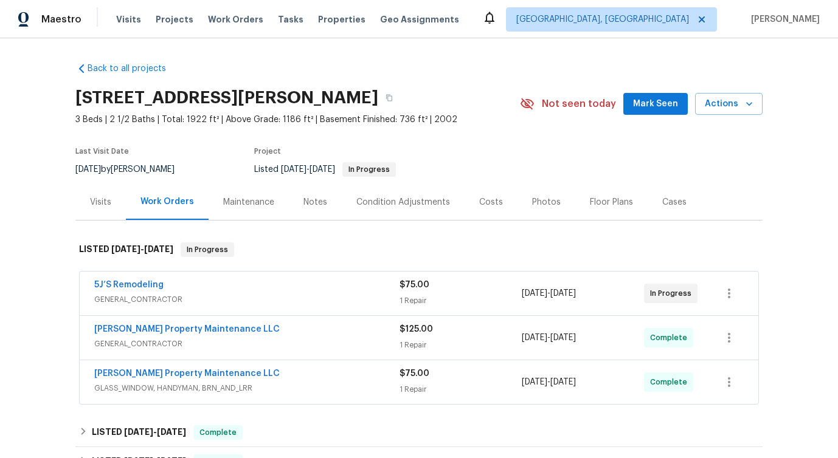
scroll to position [24, 0]
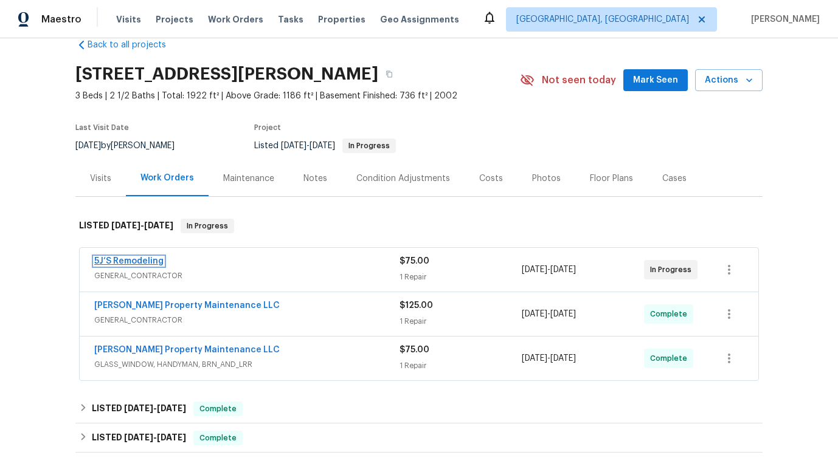
click at [150, 258] on link "5J’S Remodeling" at bounding box center [128, 261] width 69 height 9
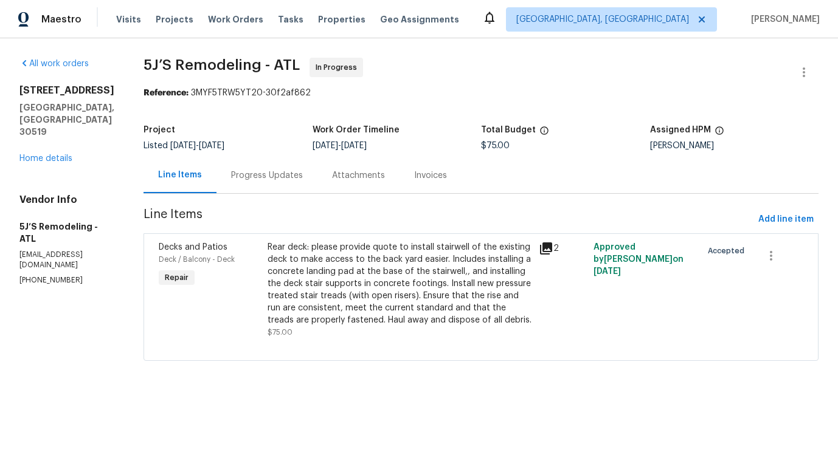
click at [487, 238] on div "Rear deck: please provide quote to install stairwell of the existing deck to ma…" at bounding box center [400, 290] width 272 height 105
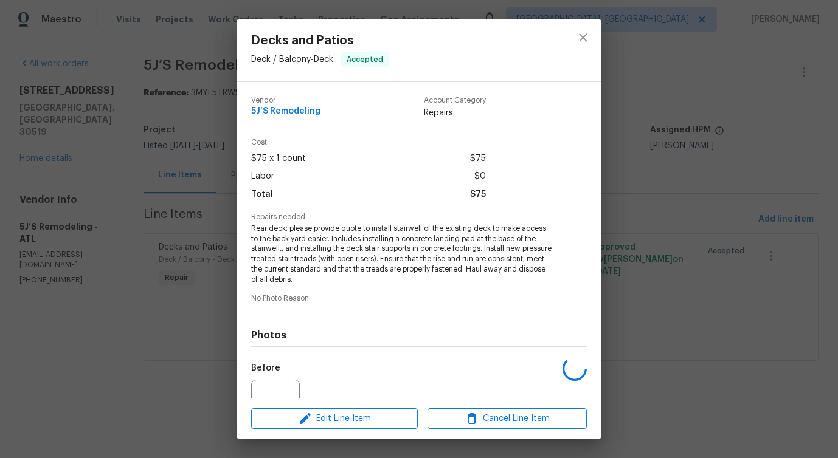
scroll to position [122, 0]
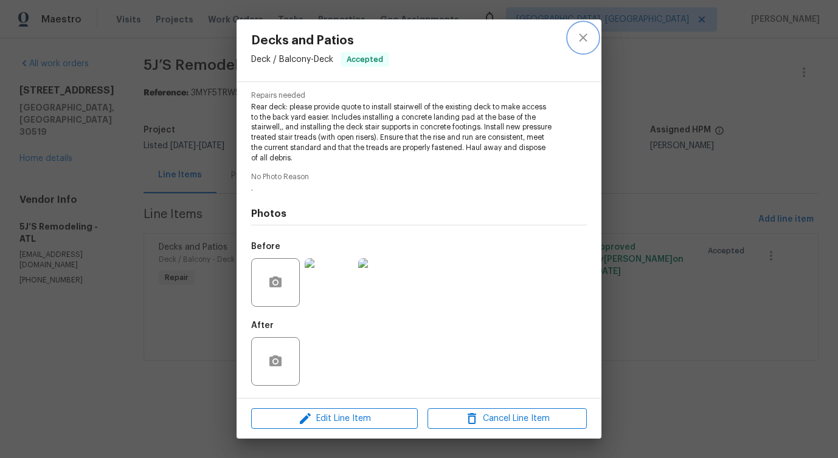
click at [579, 38] on icon "close" at bounding box center [583, 37] width 15 height 15
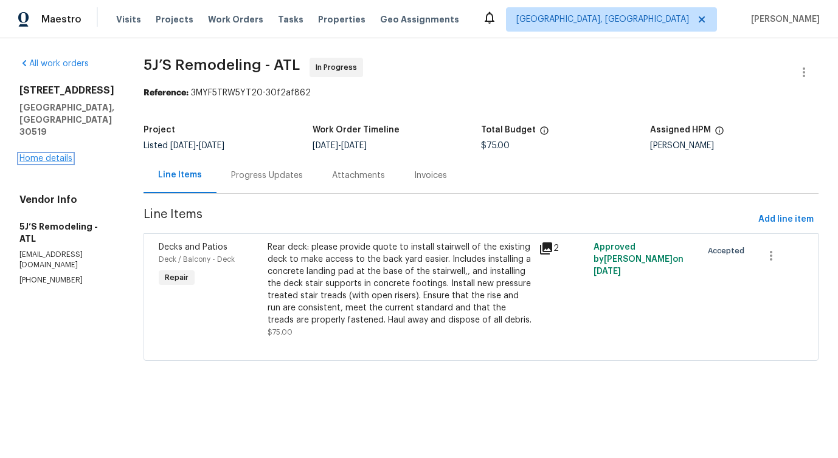
click at [44, 154] on link "Home details" at bounding box center [45, 158] width 53 height 9
